Goal: Transaction & Acquisition: Purchase product/service

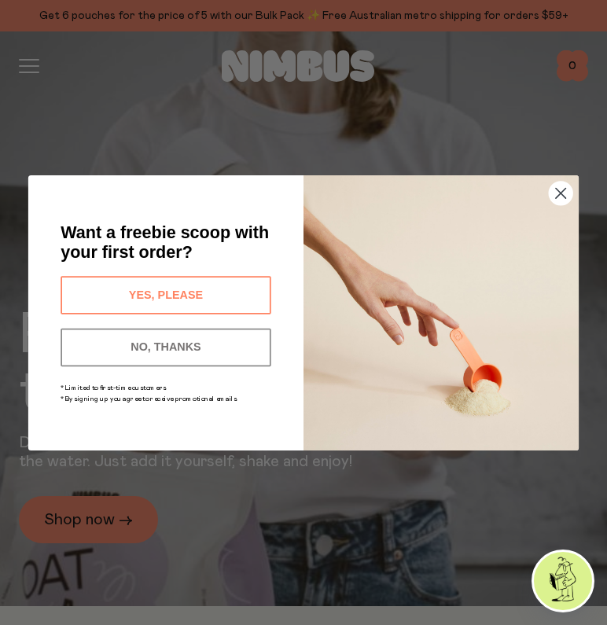
click at [562, 194] on icon "Close dialog" at bounding box center [561, 193] width 10 height 10
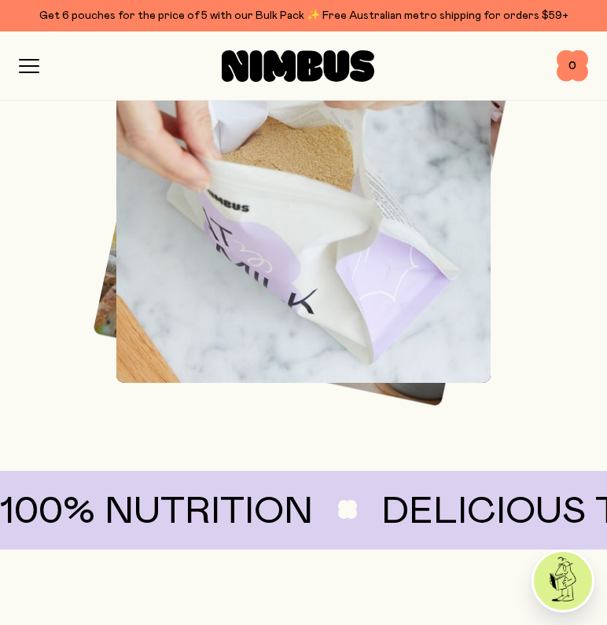
scroll to position [1023, 0]
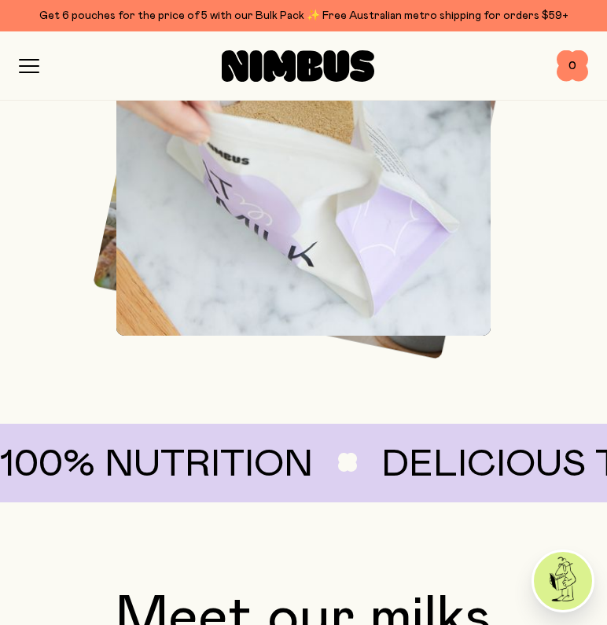
click at [30, 61] on icon "button" at bounding box center [29, 66] width 20 height 14
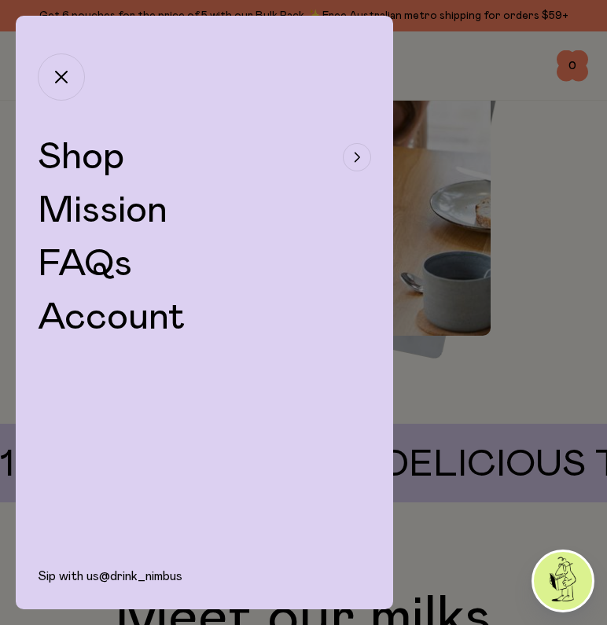
click at [149, 168] on button "Shop" at bounding box center [205, 157] width 334 height 38
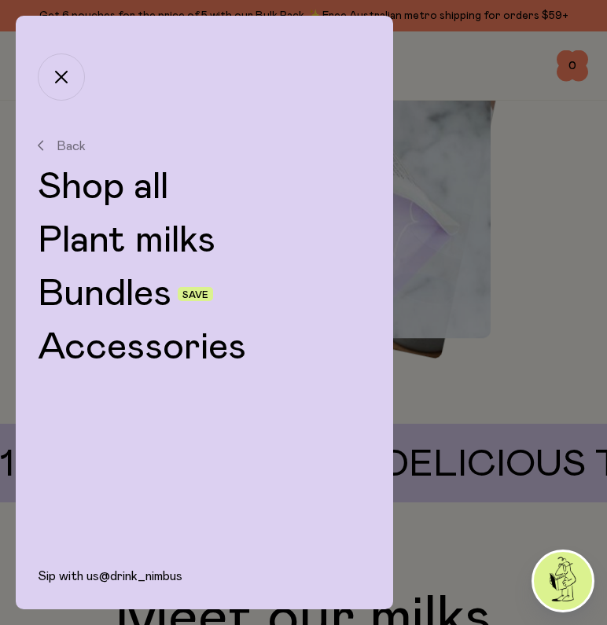
click at [152, 245] on link "Plant milks" at bounding box center [205, 241] width 334 height 38
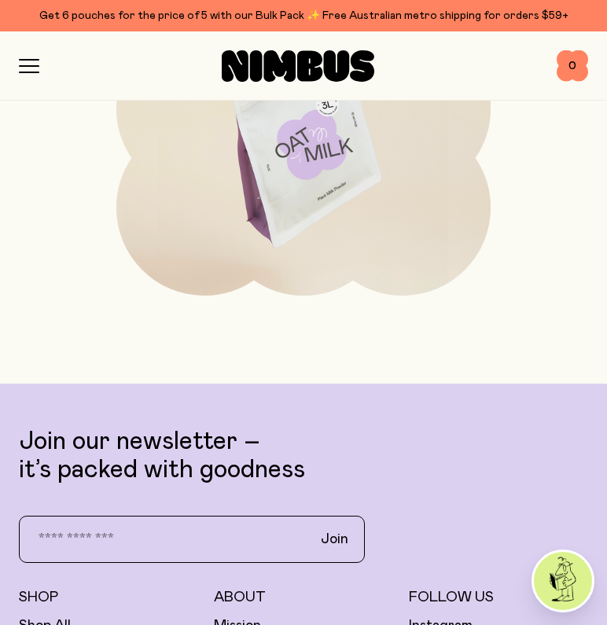
scroll to position [1672, 0]
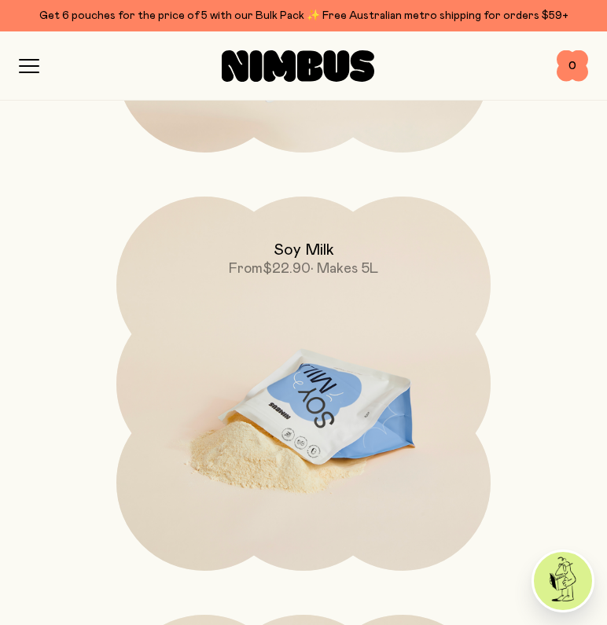
scroll to position [965, 0]
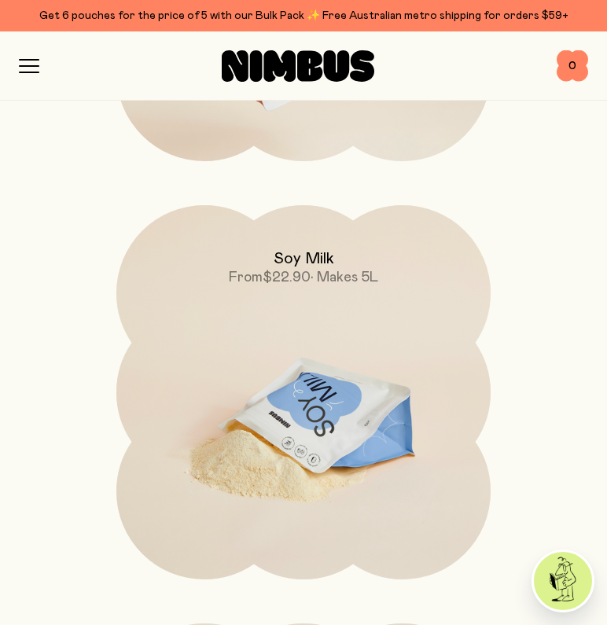
click at [337, 334] on img at bounding box center [303, 425] width 374 height 440
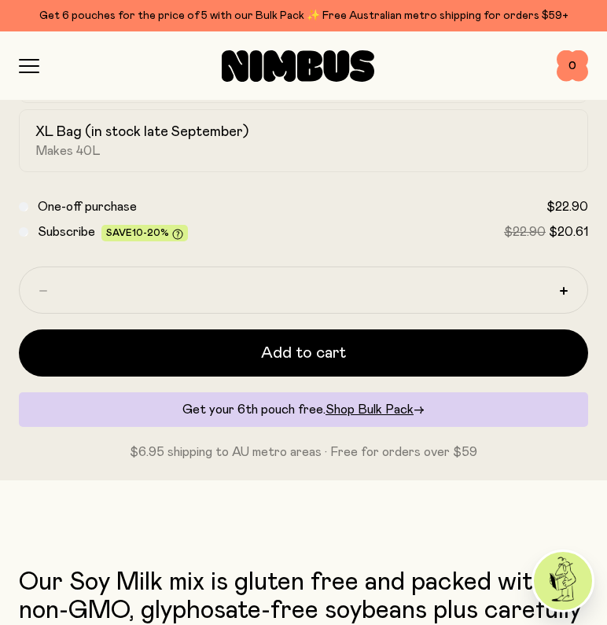
scroll to position [941, 0]
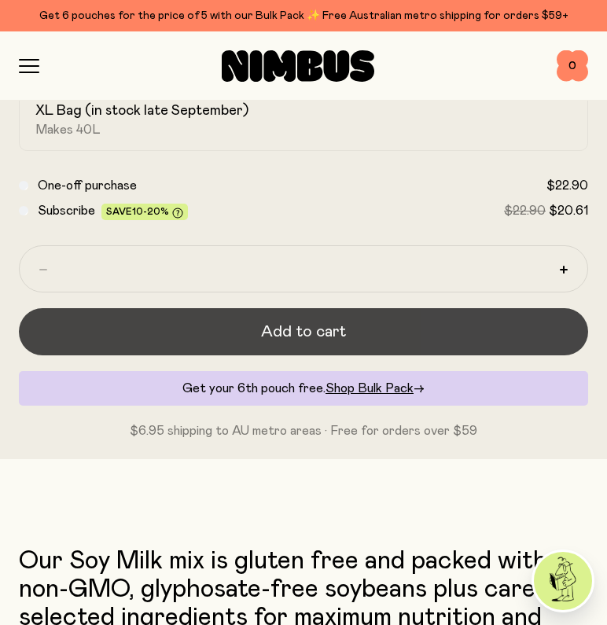
click at [413, 330] on button "Add to cart" at bounding box center [304, 331] width 570 height 47
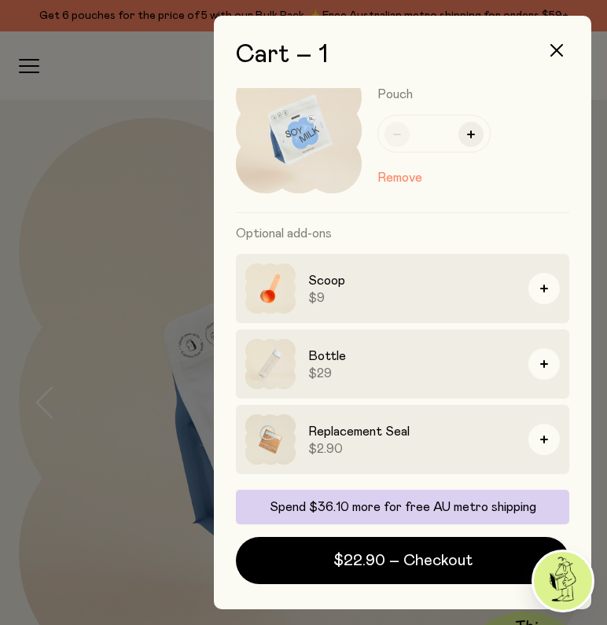
scroll to position [39, 0]
click at [444, 367] on span "$29" at bounding box center [412, 374] width 208 height 16
click at [496, 289] on h3 "Scoop" at bounding box center [412, 280] width 208 height 19
click at [548, 282] on button "button" at bounding box center [544, 288] width 31 height 31
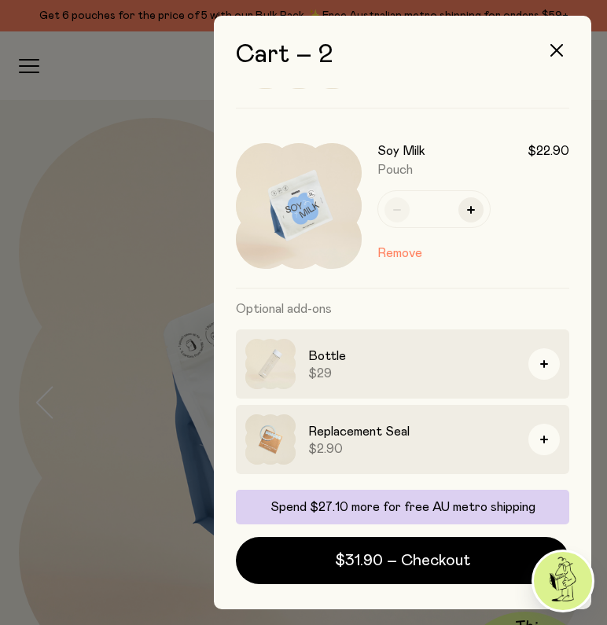
scroll to position [144, 0]
click at [131, 232] on div at bounding box center [303, 312] width 607 height 625
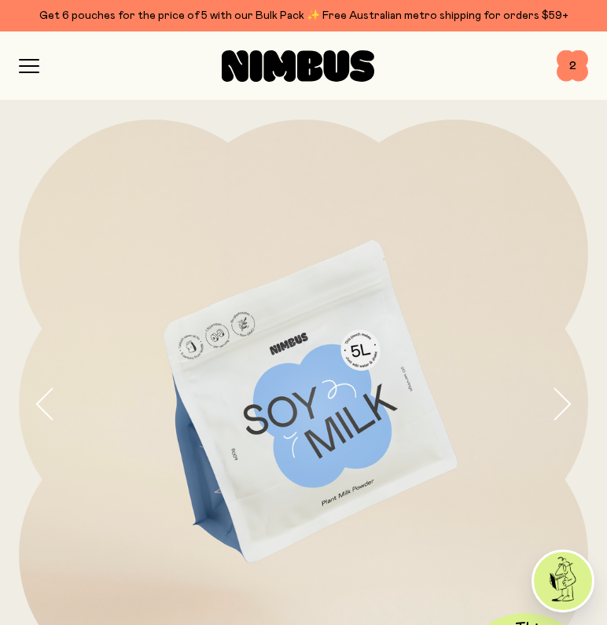
scroll to position [0, 0]
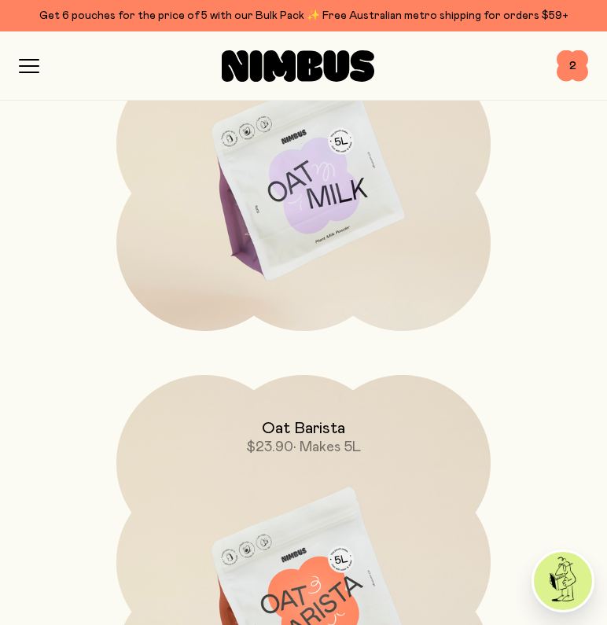
scroll to position [390, 0]
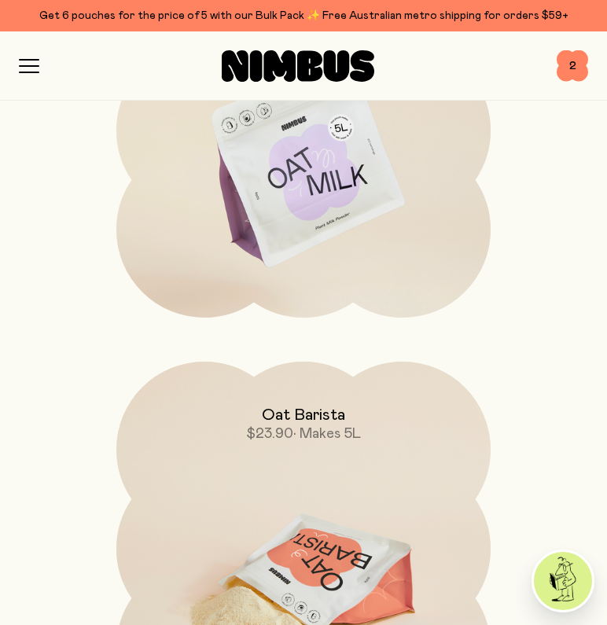
click at [291, 463] on img at bounding box center [303, 582] width 374 height 440
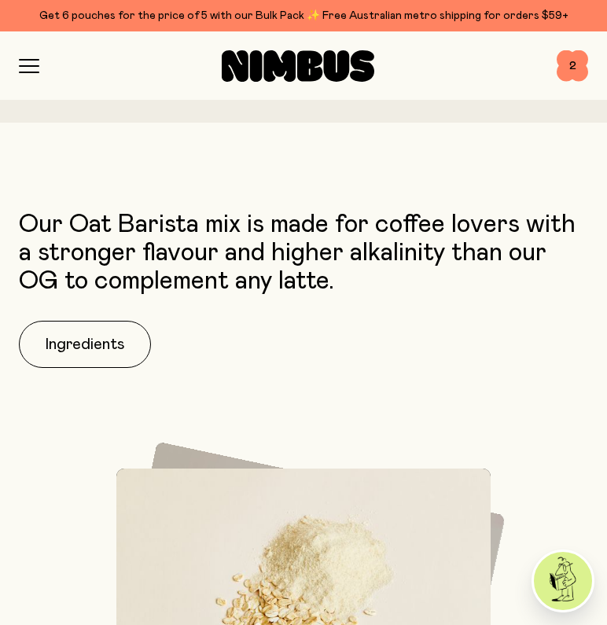
scroll to position [1180, 0]
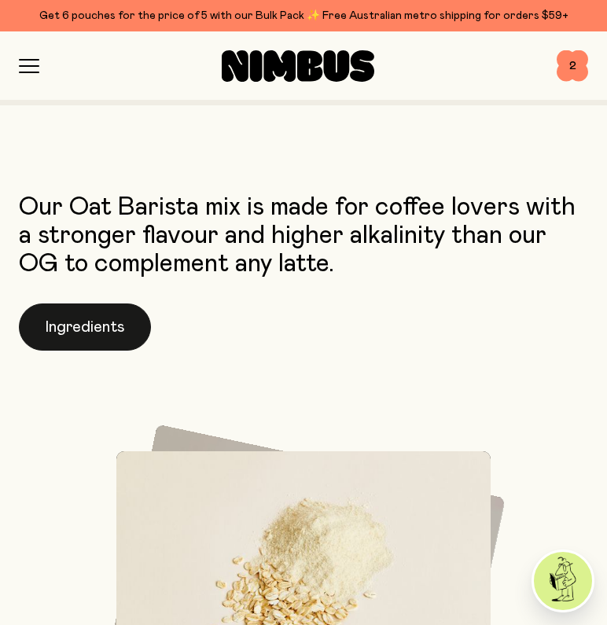
click at [43, 334] on button "Ingredients" at bounding box center [85, 327] width 132 height 47
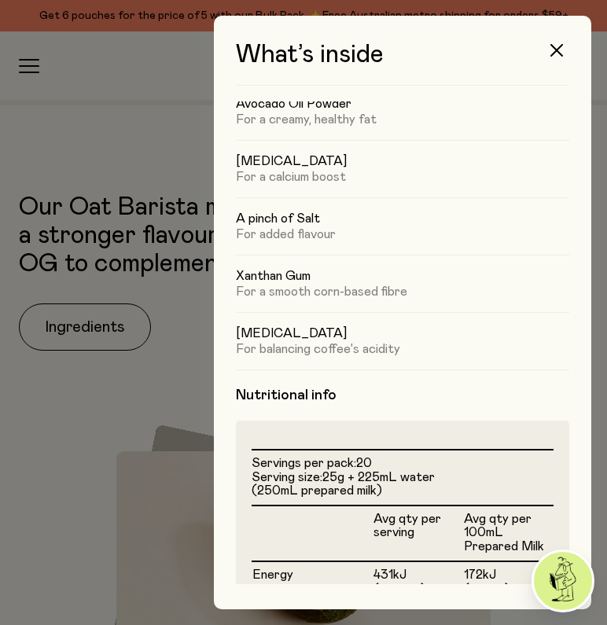
scroll to position [191, 0]
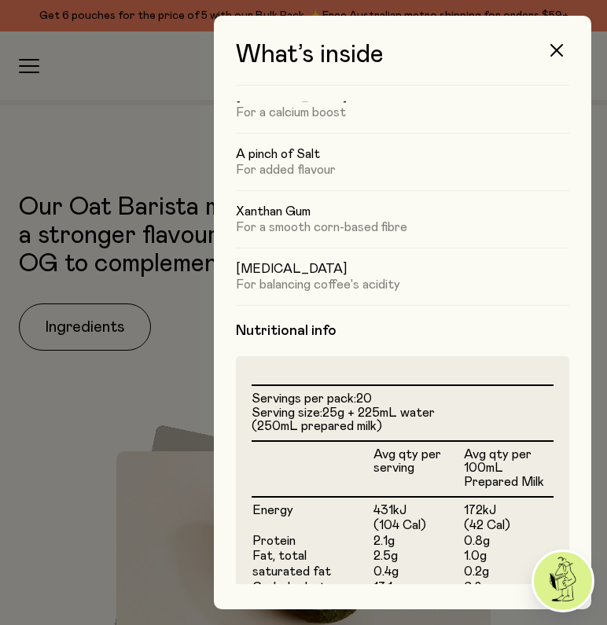
click at [174, 390] on div at bounding box center [303, 312] width 607 height 625
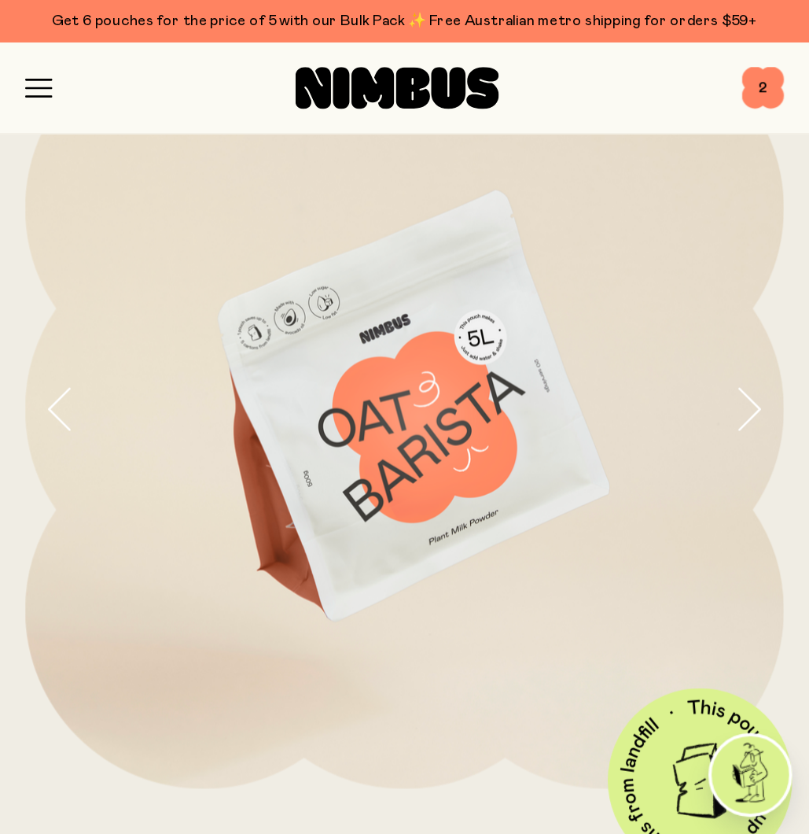
scroll to position [94, 0]
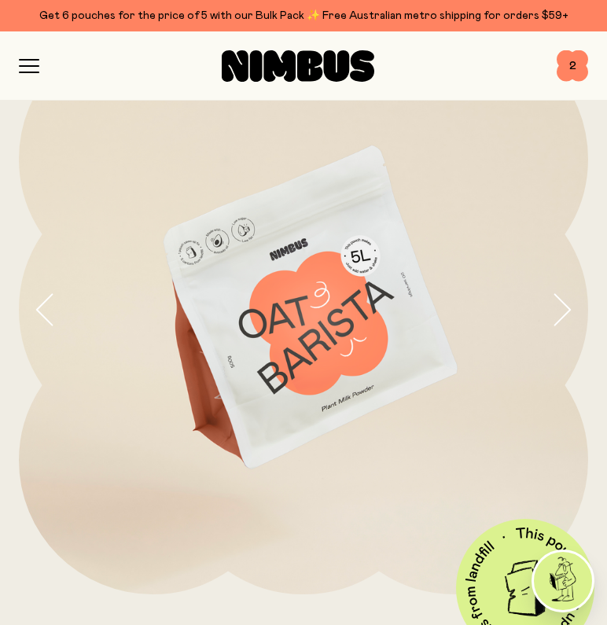
click at [549, 318] on img at bounding box center [304, 310] width 570 height 570
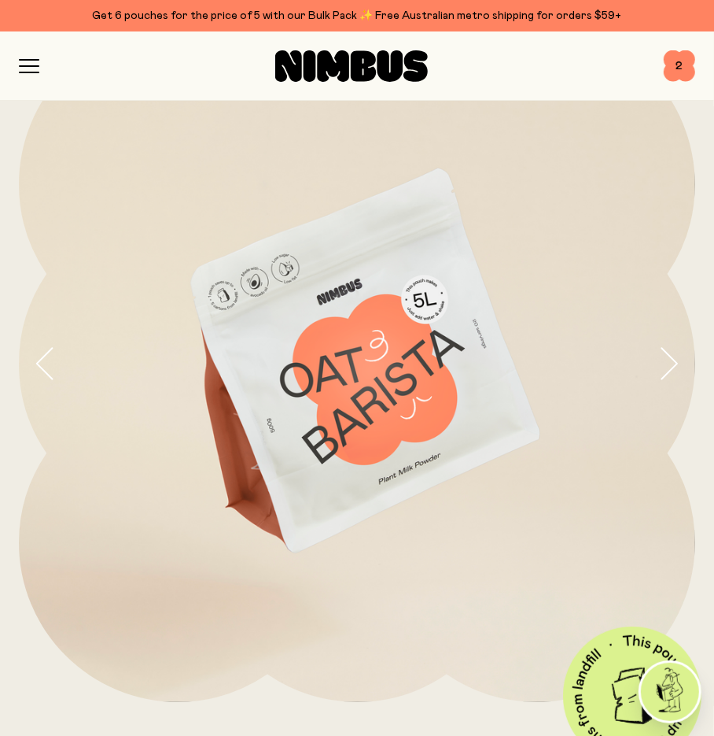
click at [607, 348] on icon "button" at bounding box center [669, 363] width 22 height 33
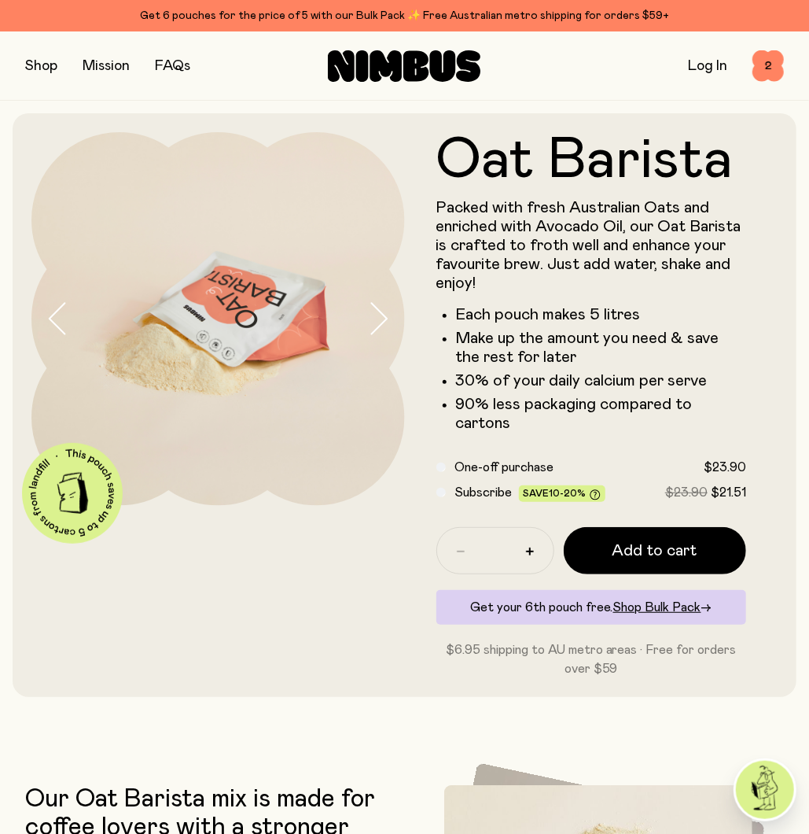
scroll to position [0, 0]
click at [397, 305] on button "button" at bounding box center [386, 319] width 38 height 374
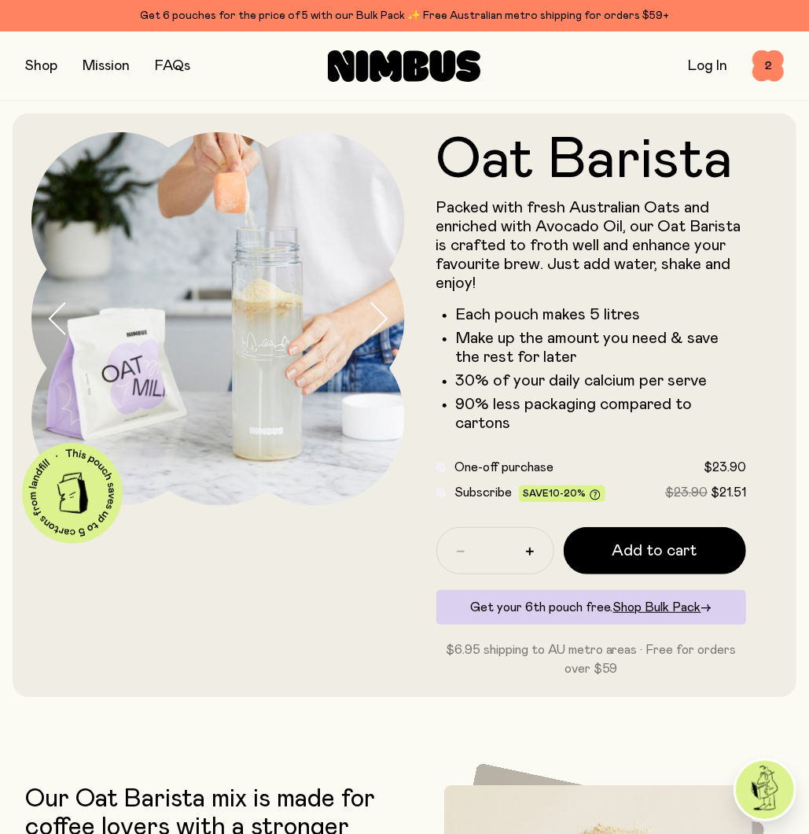
click at [390, 312] on button "button" at bounding box center [386, 319] width 38 height 374
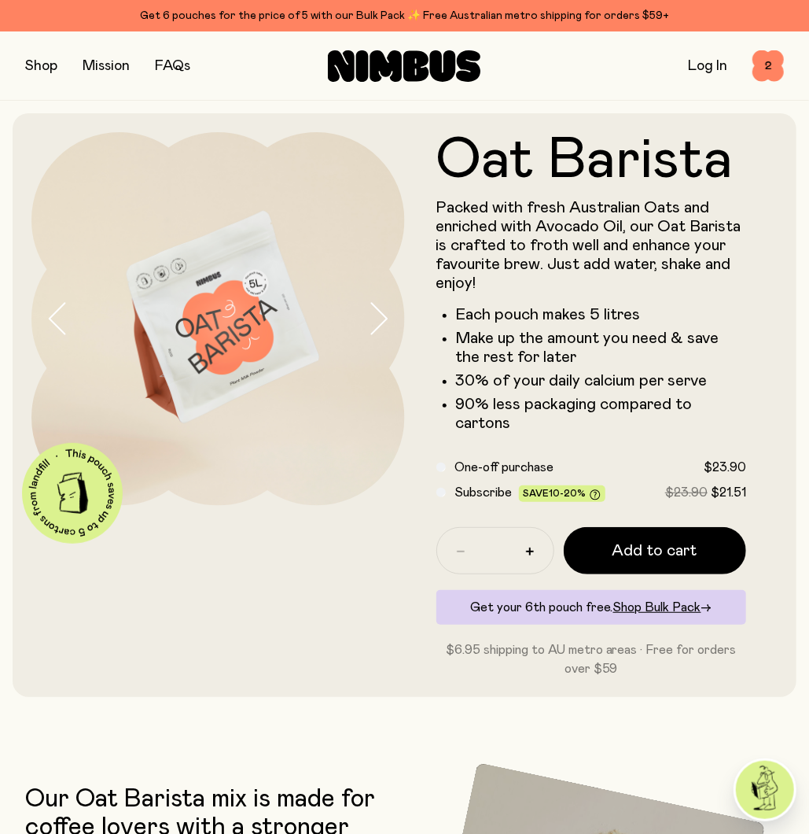
click at [374, 318] on icon "button" at bounding box center [378, 318] width 22 height 33
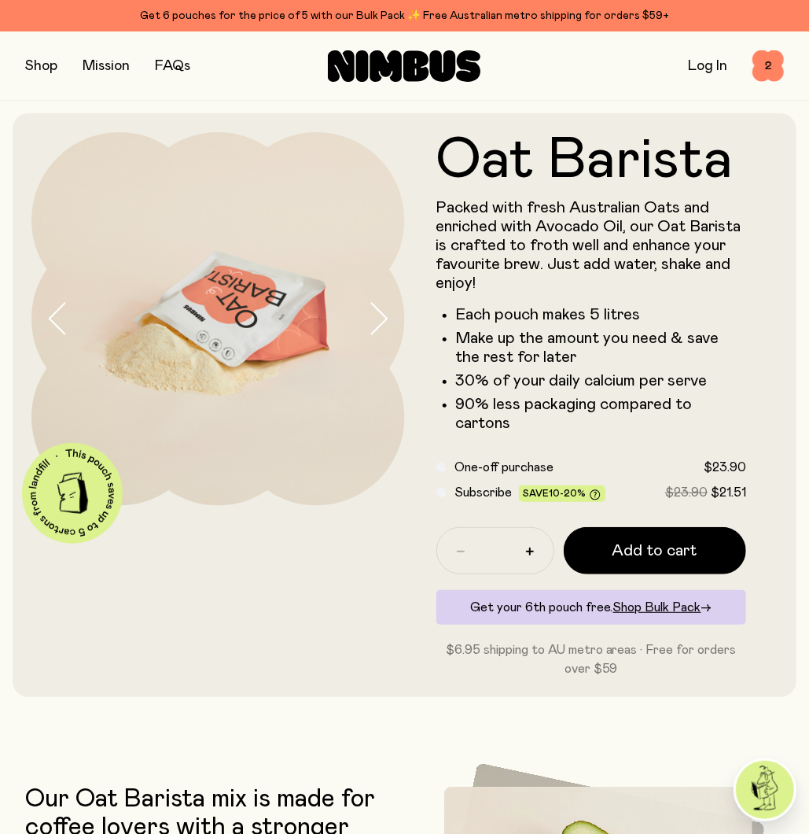
click at [374, 318] on icon "button" at bounding box center [378, 318] width 22 height 33
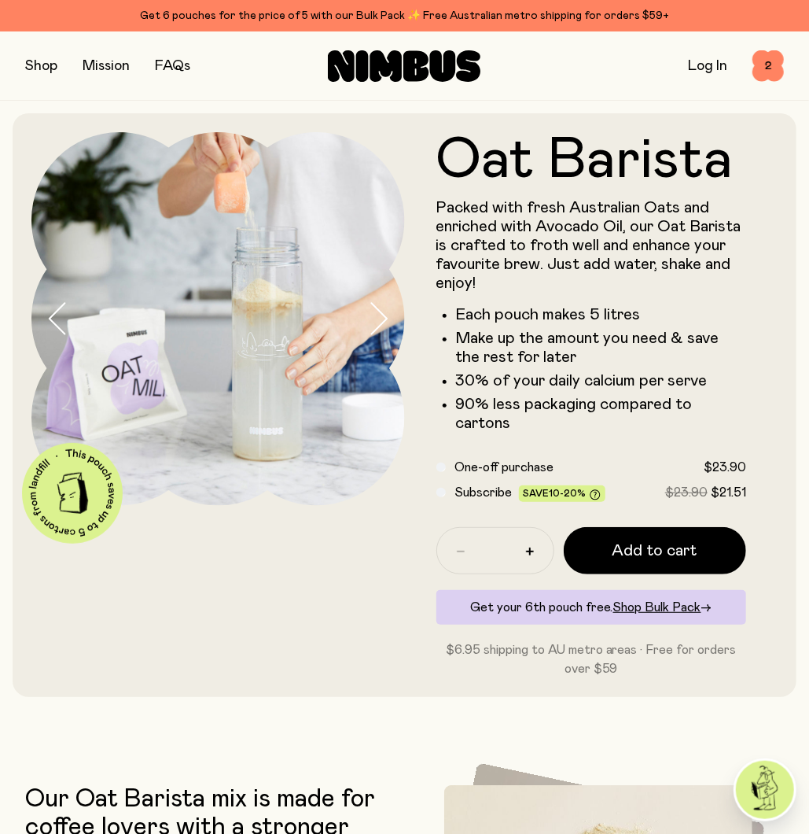
click at [607, 301] on div "Packed with fresh Australian Oats and enriched with Avocado Oil, our Oat Barist…" at bounding box center [592, 315] width 311 height 234
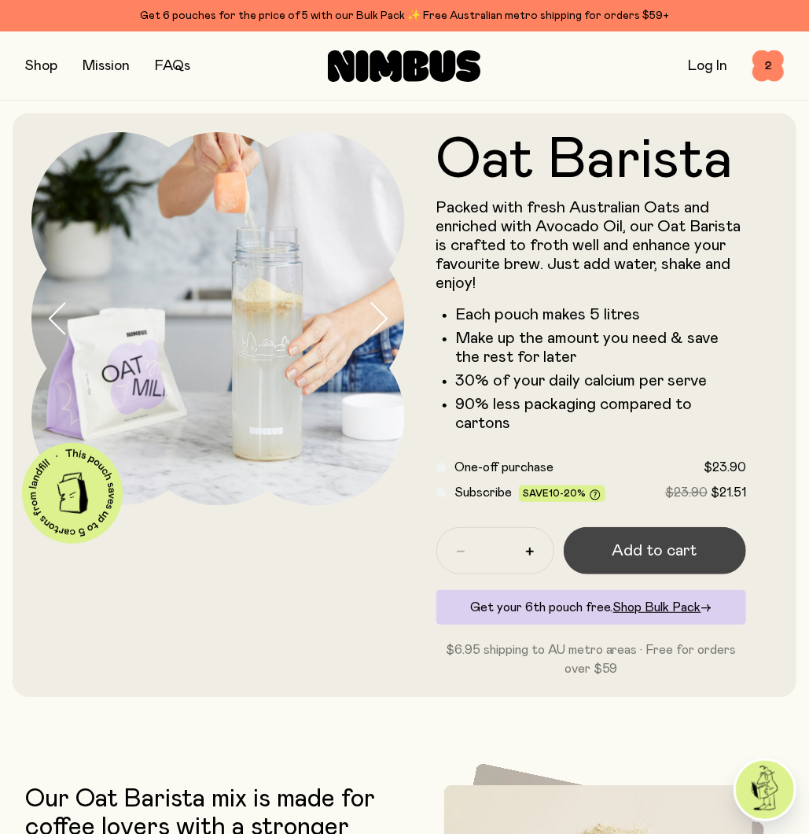
click at [607, 542] on span "Add to cart" at bounding box center [655, 551] width 85 height 22
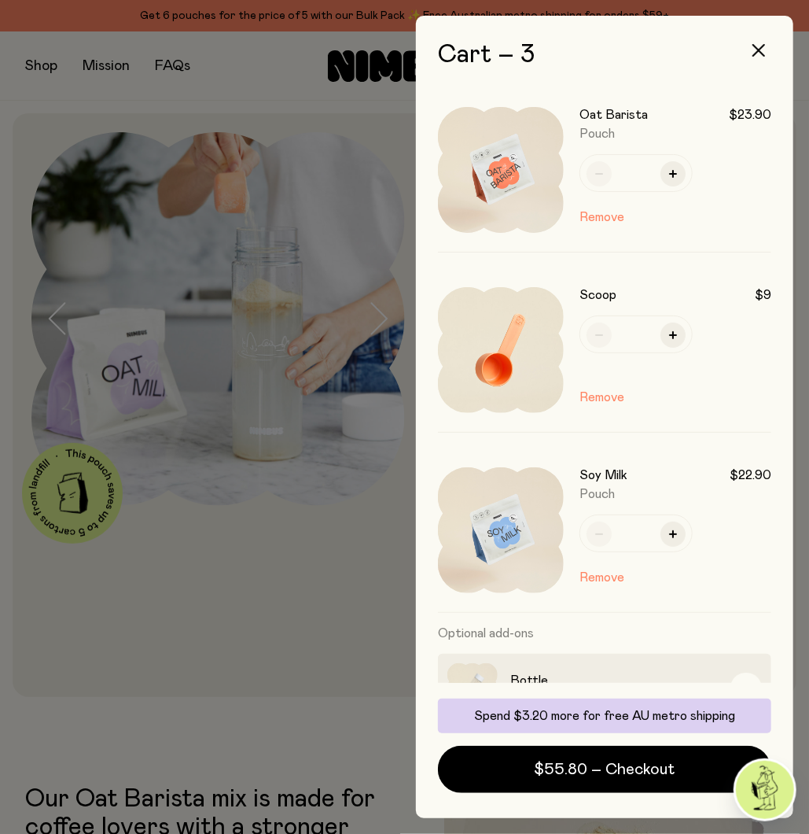
click at [605, 472] on h3 "Soy Milk" at bounding box center [604, 475] width 48 height 16
click at [514, 623] on h3 "Optional add-ons" at bounding box center [605, 633] width 334 height 41
click at [529, 525] on img at bounding box center [501, 530] width 126 height 126
click at [343, 592] on div at bounding box center [404, 417] width 809 height 834
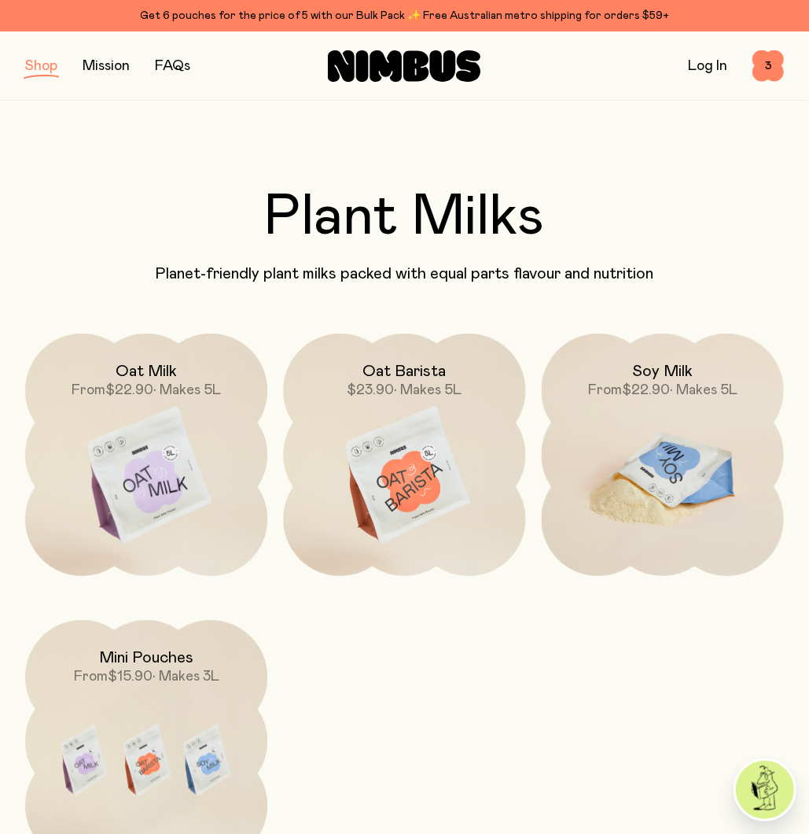
click at [607, 436] on img at bounding box center [663, 476] width 242 height 285
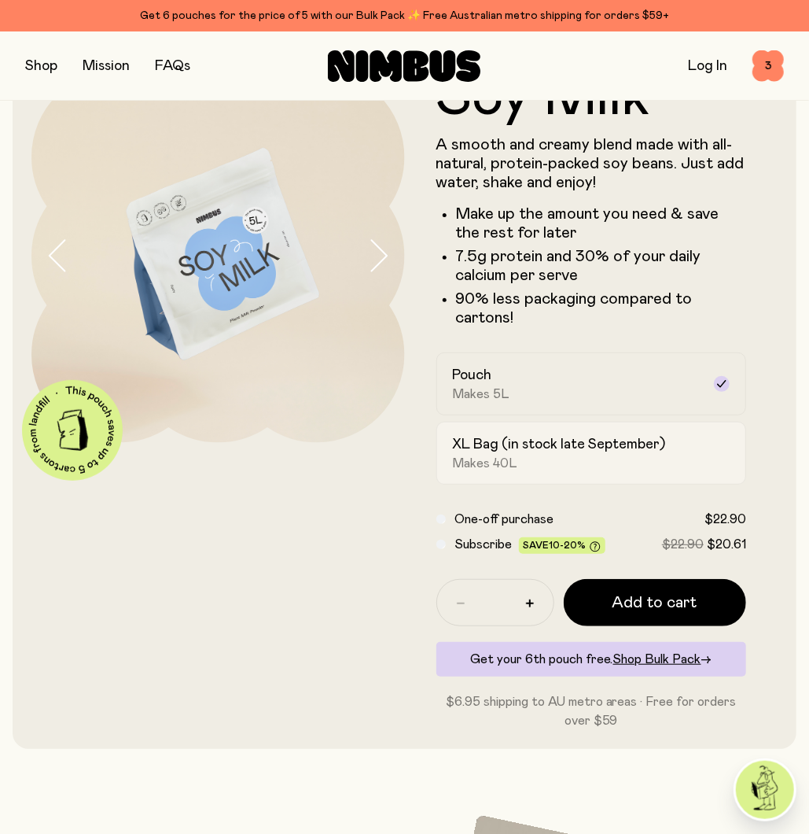
scroll to position [77, 0]
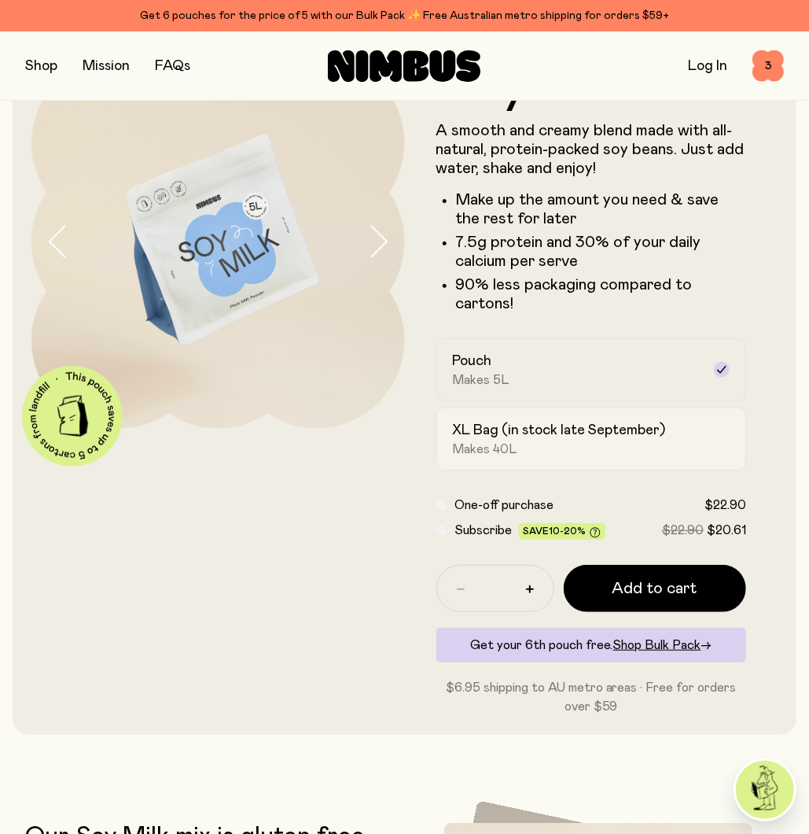
click at [607, 426] on h2 "XL Bag (in stock late September)" at bounding box center [559, 430] width 213 height 19
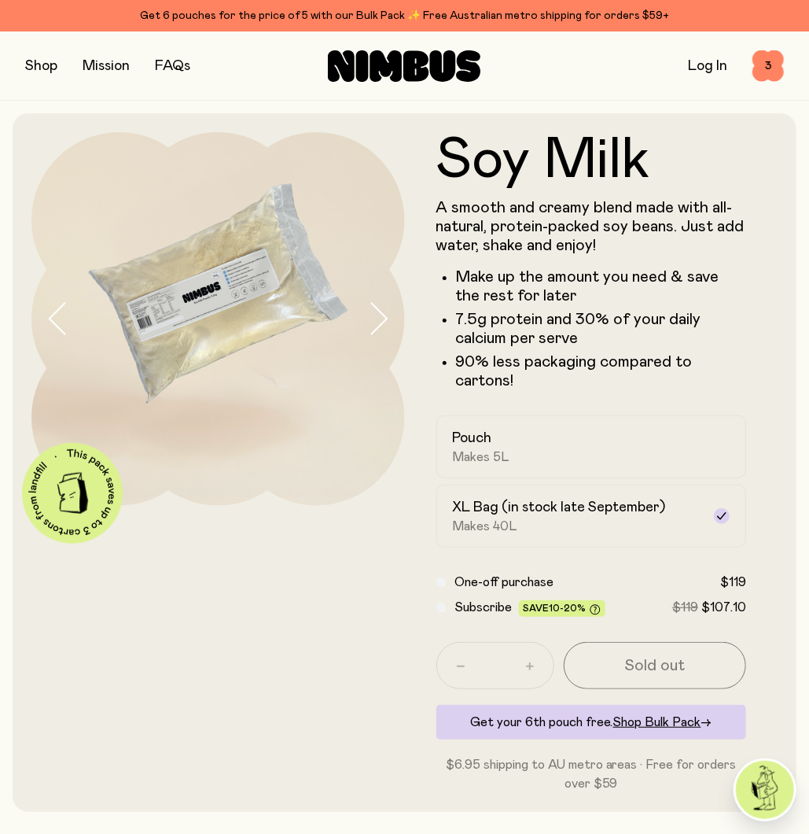
scroll to position [0, 0]
click at [607, 71] on span "3" at bounding box center [768, 65] width 31 height 31
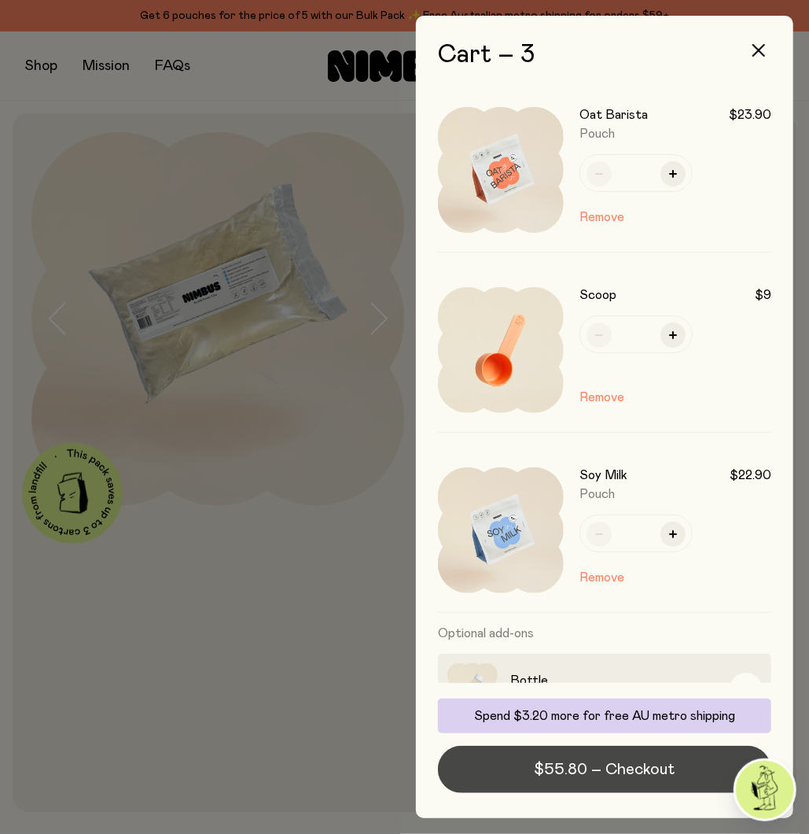
click at [561, 625] on span "$55.80 – Checkout" at bounding box center [605, 769] width 141 height 22
